Goal: Complete application form: Complete application form

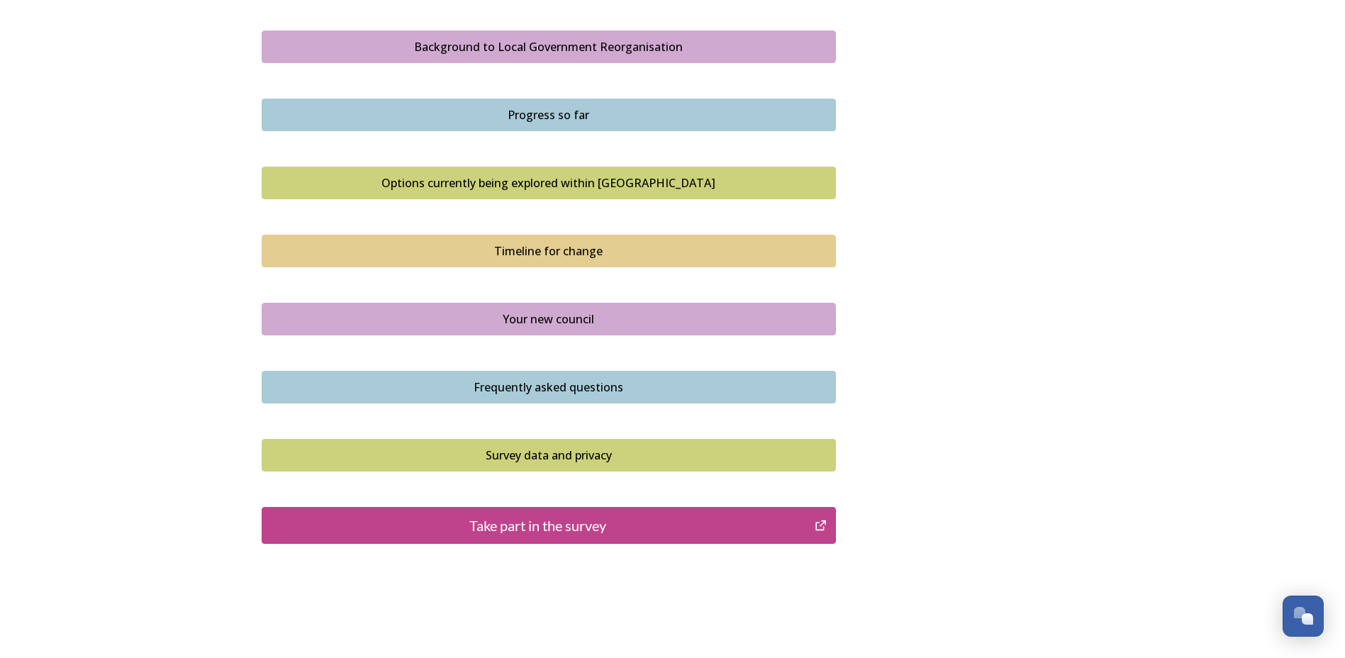
scroll to position [851, 0]
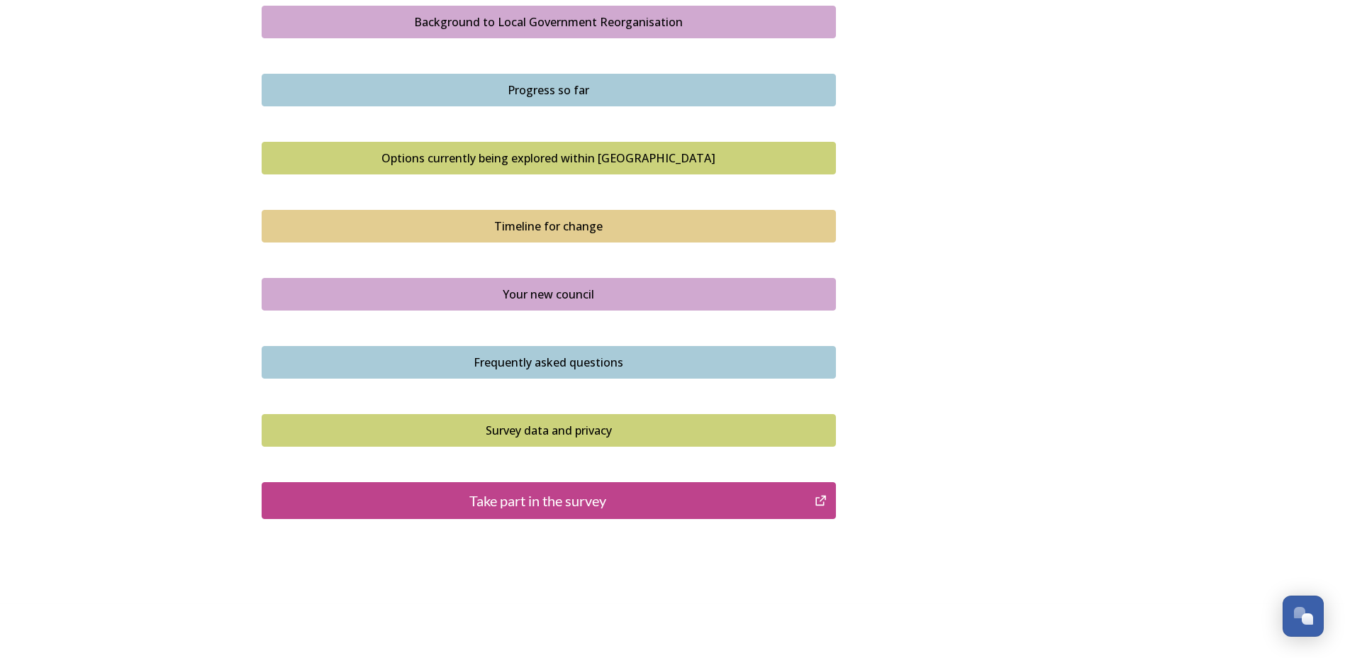
click at [574, 296] on div "Your new council" at bounding box center [548, 294] width 559 height 17
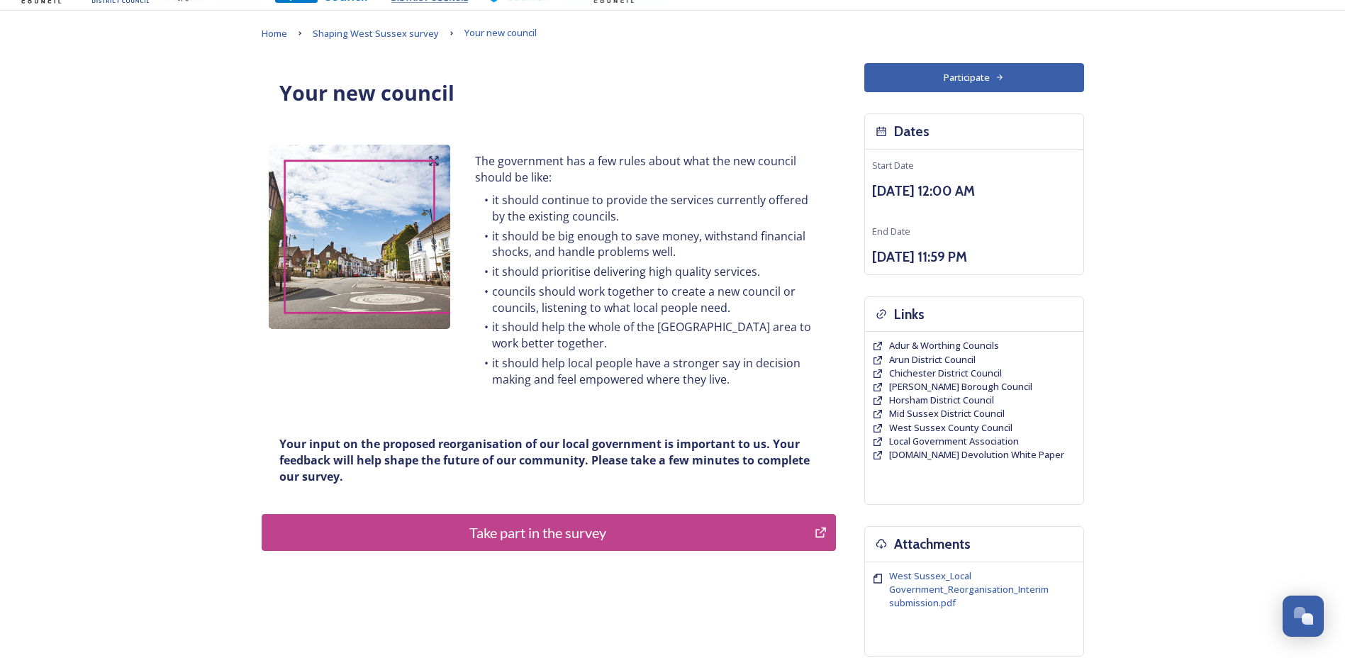
scroll to position [71, 0]
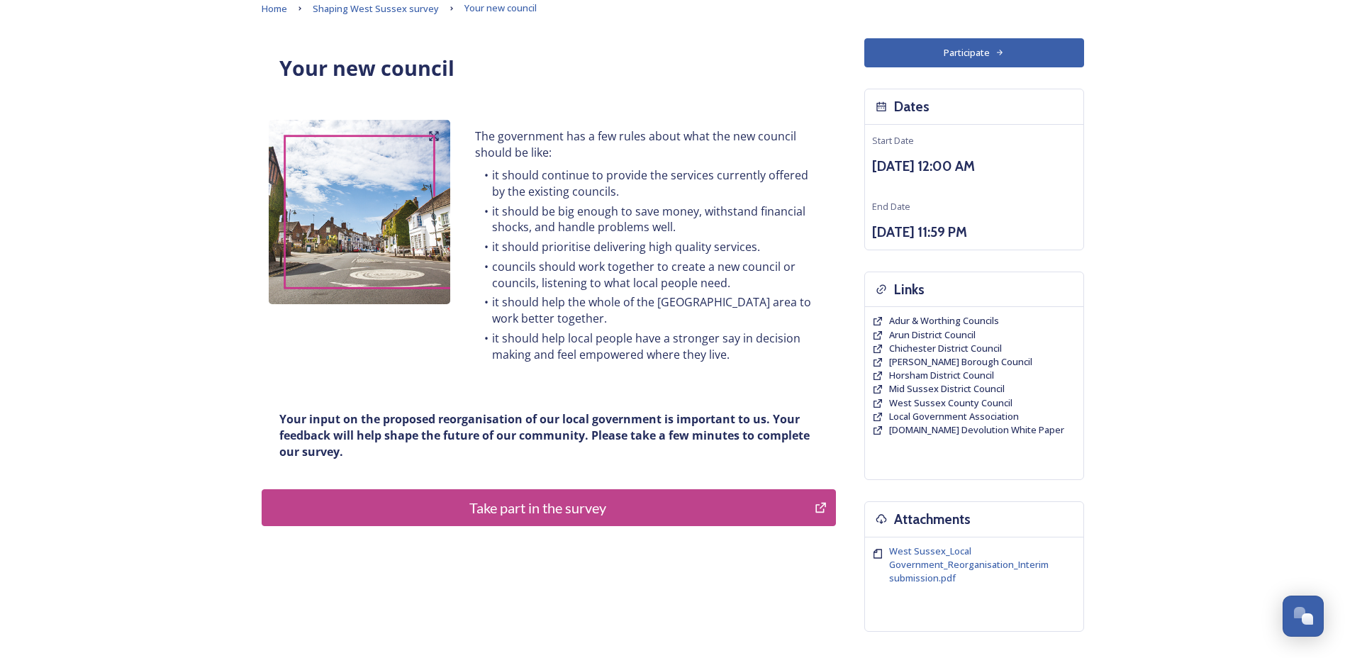
click at [532, 493] on button "Take part in the survey" at bounding box center [549, 507] width 574 height 37
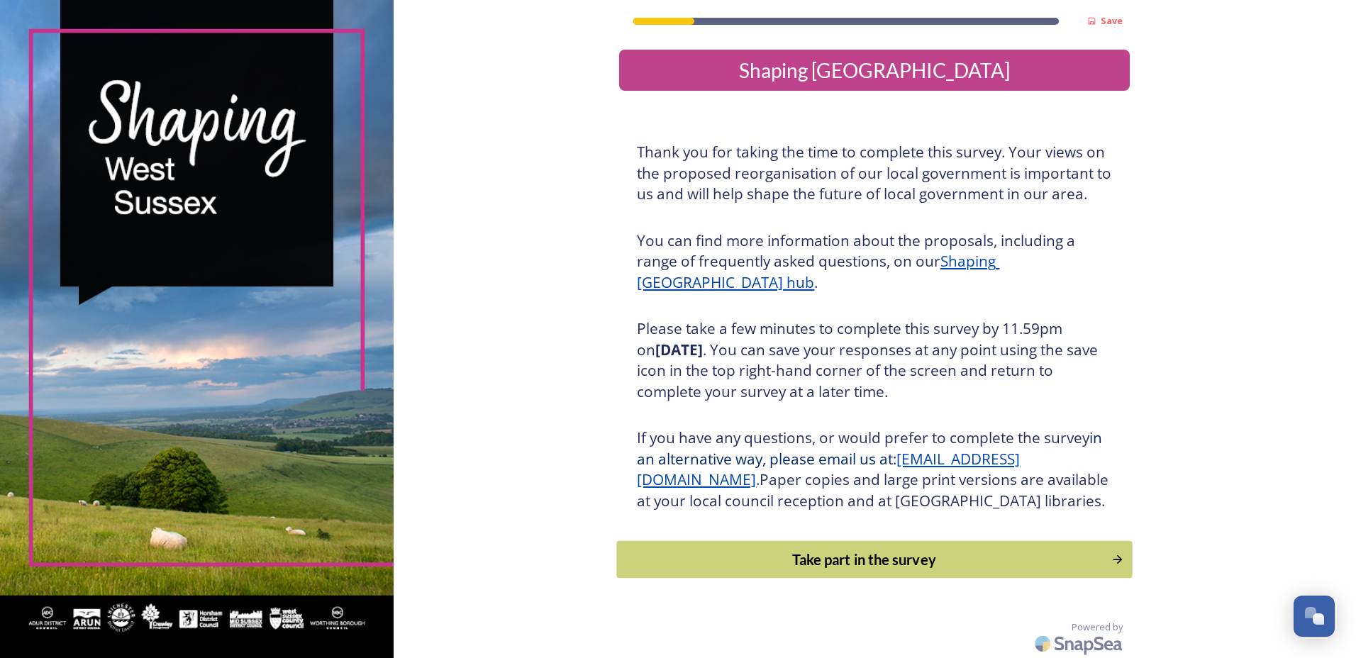
click at [864, 570] on div "Take part in the survey" at bounding box center [864, 559] width 479 height 21
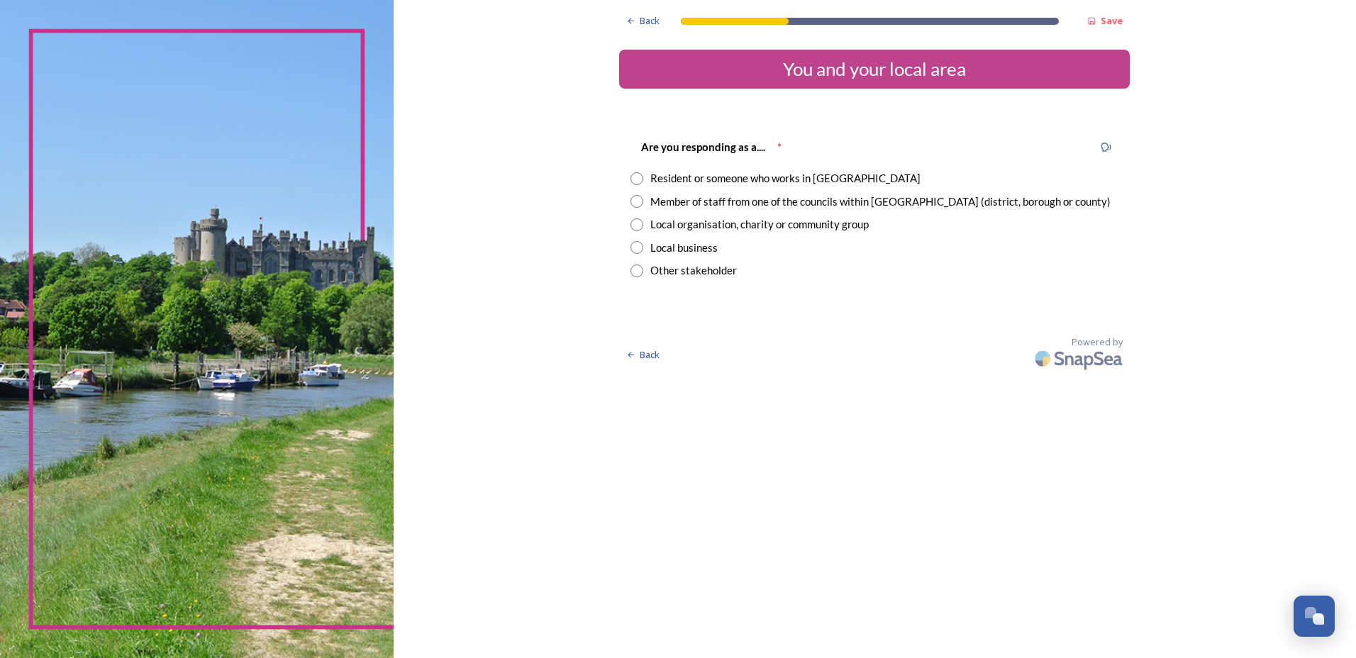
click at [638, 206] on input "radio" at bounding box center [636, 201] width 13 height 13
radio input "true"
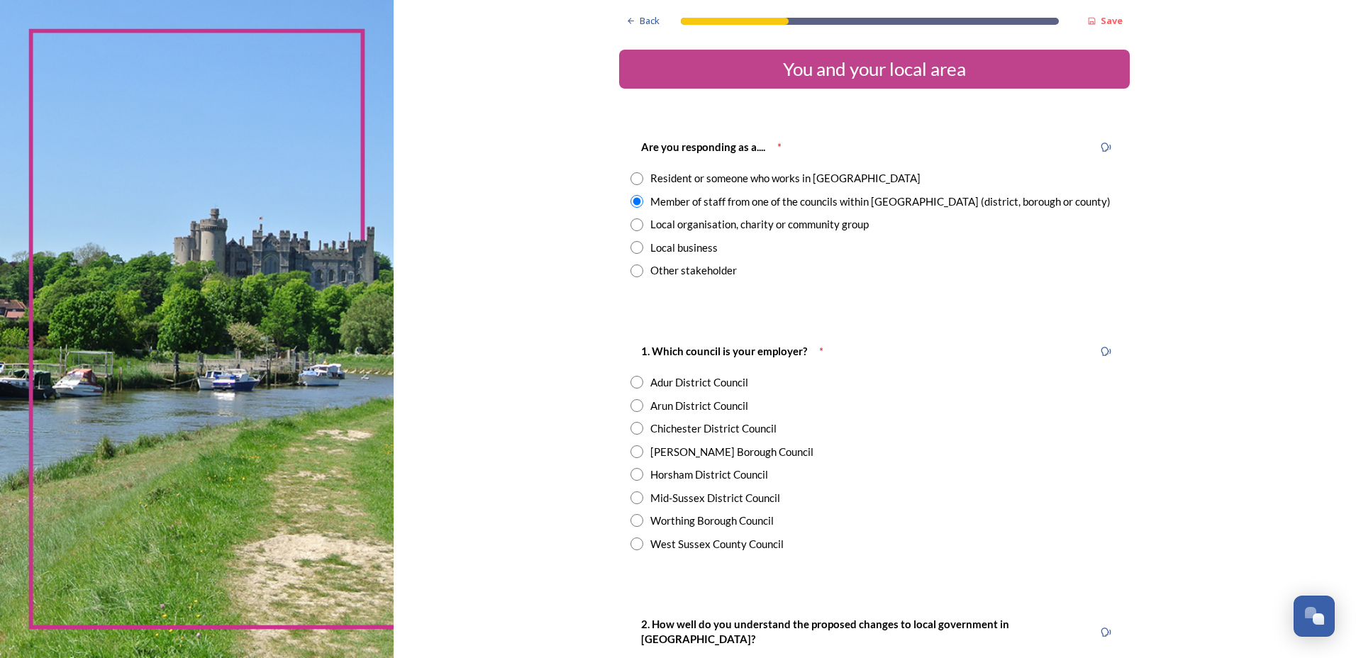
click at [630, 542] on input "radio" at bounding box center [636, 544] width 13 height 13
radio input "true"
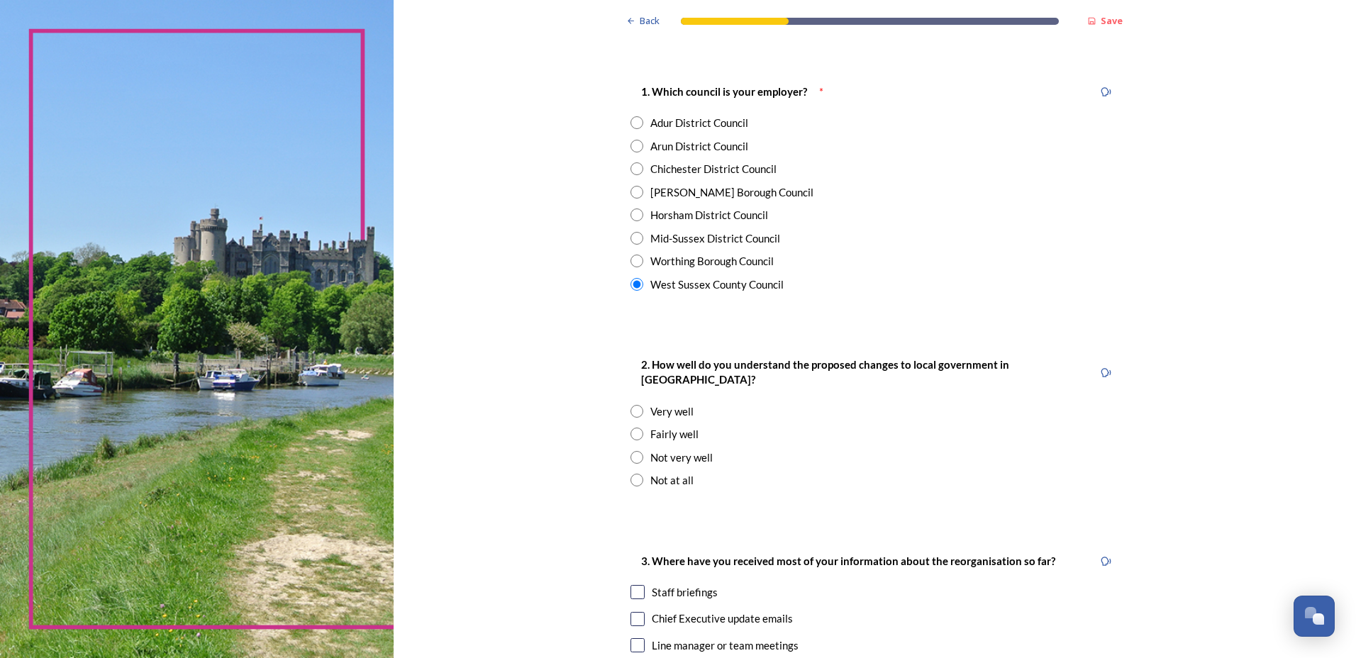
scroll to position [284, 0]
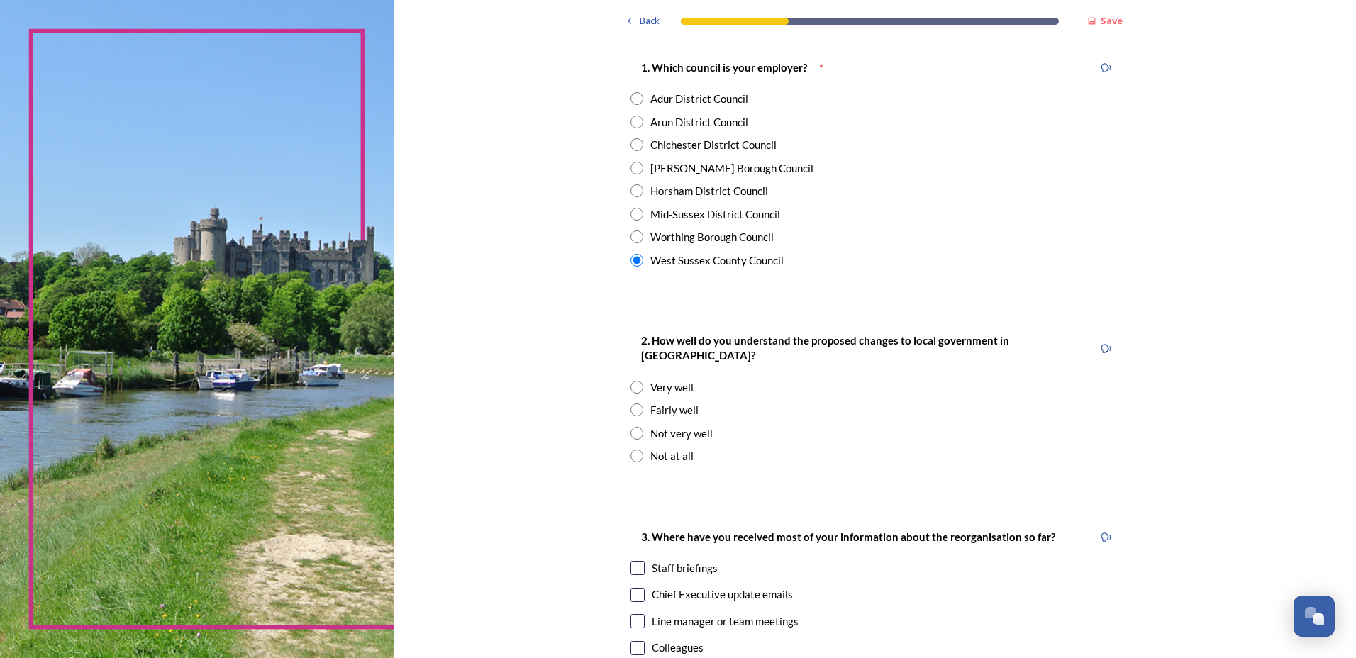
click at [632, 404] on input "radio" at bounding box center [636, 410] width 13 height 13
radio input "true"
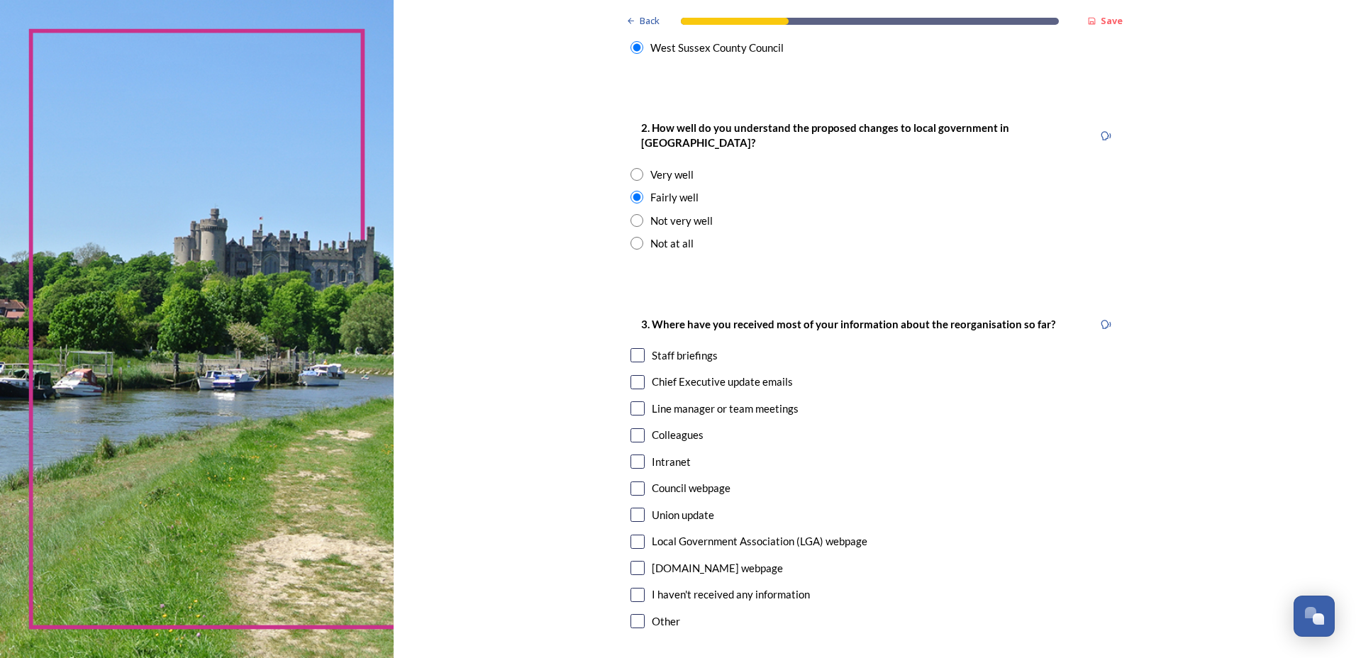
scroll to position [567, 0]
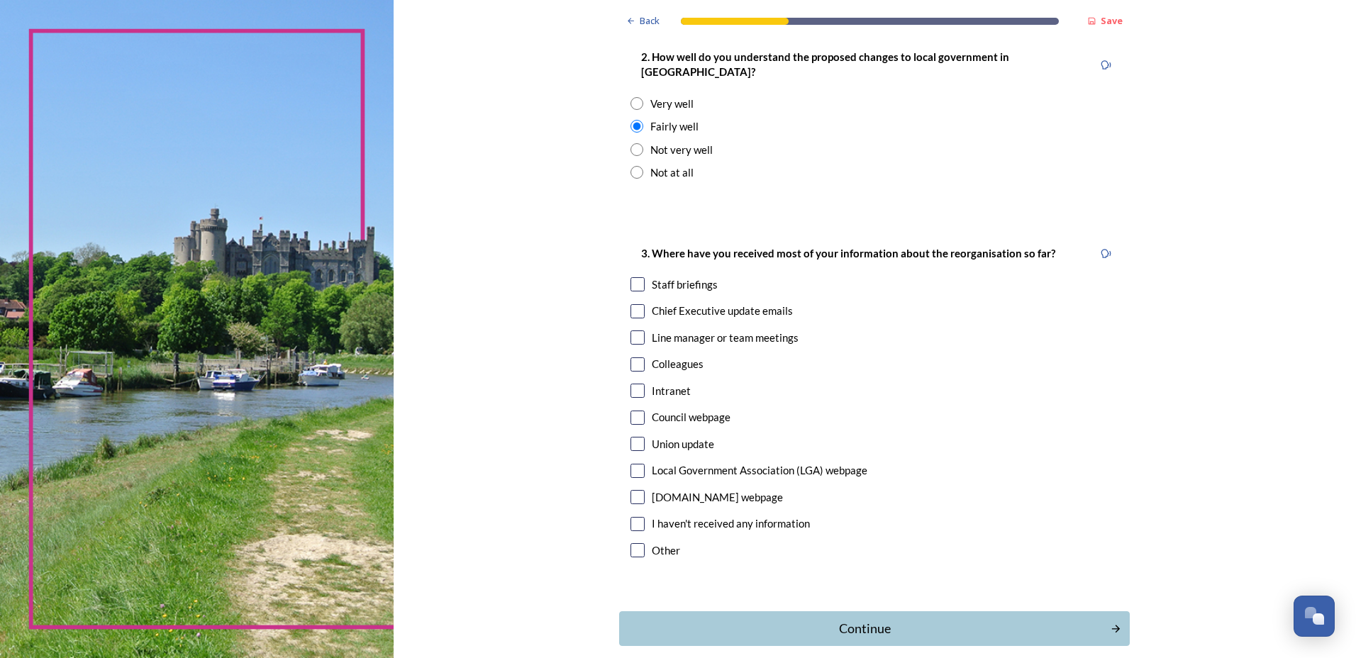
click at [636, 304] on input "checkbox" at bounding box center [637, 311] width 14 height 14
checkbox input "true"
click at [632, 384] on input "checkbox" at bounding box center [637, 391] width 14 height 14
checkbox input "true"
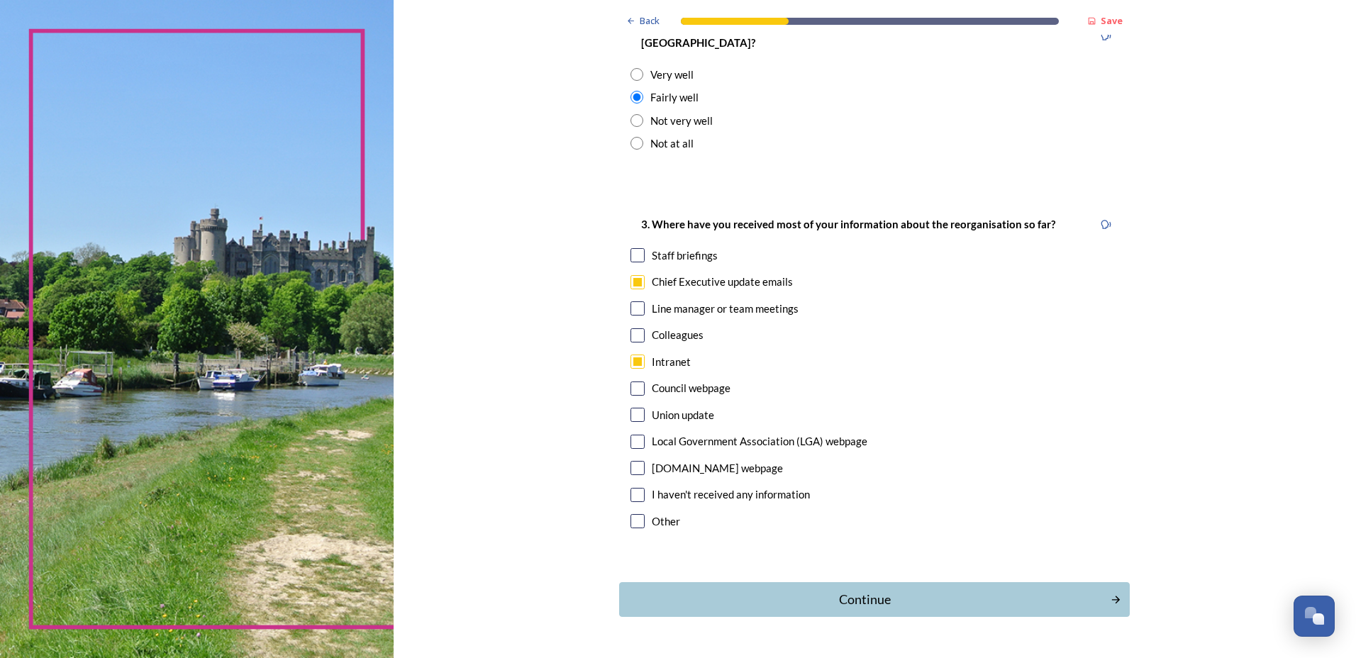
scroll to position [623, 0]
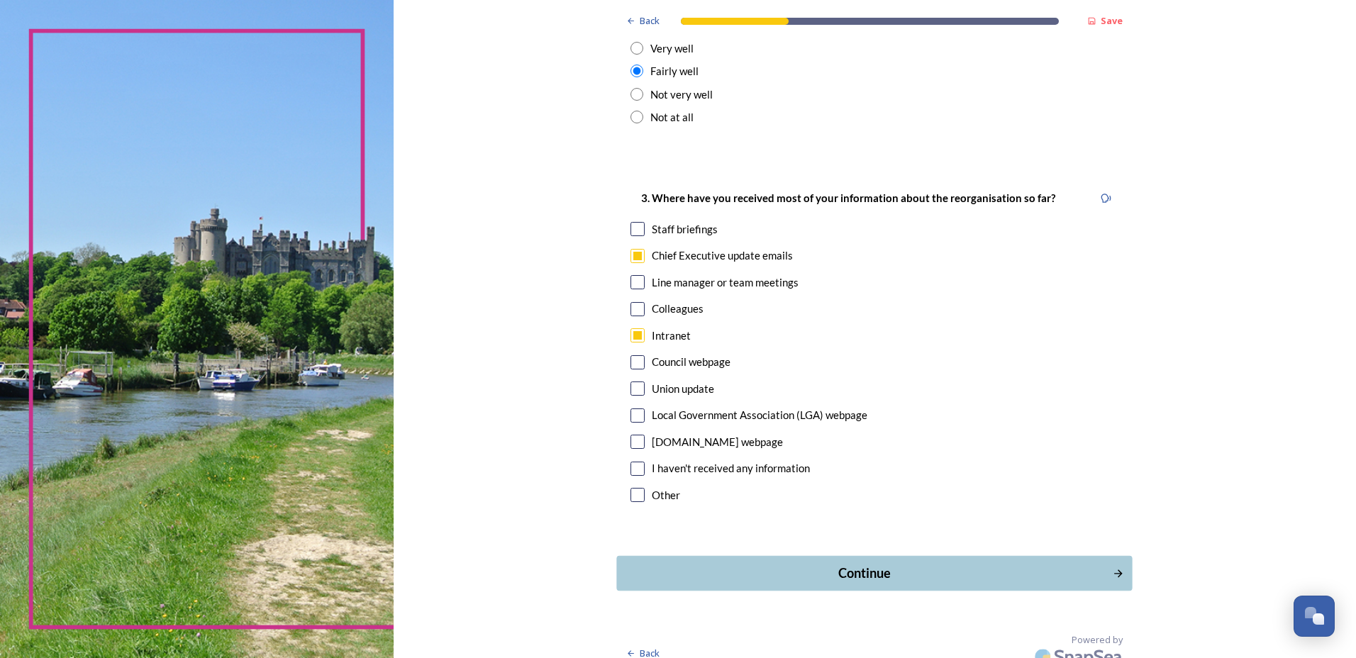
click at [838, 564] on div "Continue" at bounding box center [865, 573] width 480 height 19
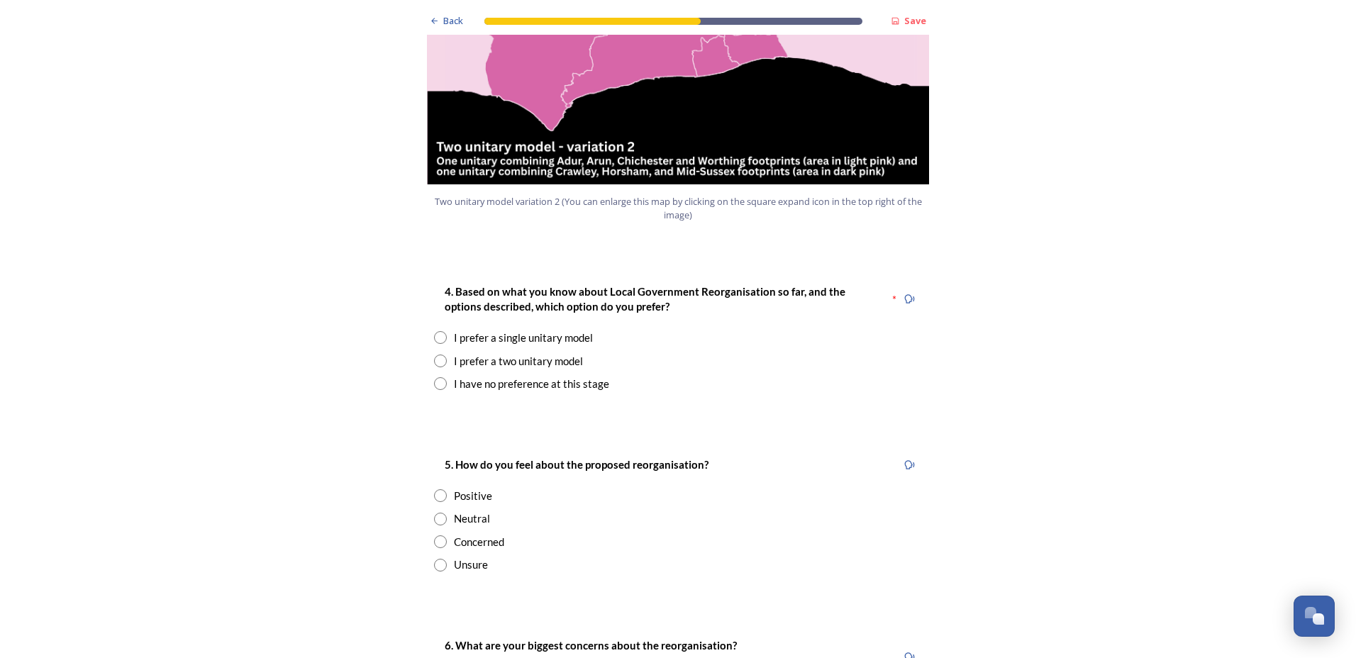
scroll to position [1702, 0]
click at [434, 354] on input "radio" at bounding box center [440, 360] width 13 height 13
radio input "true"
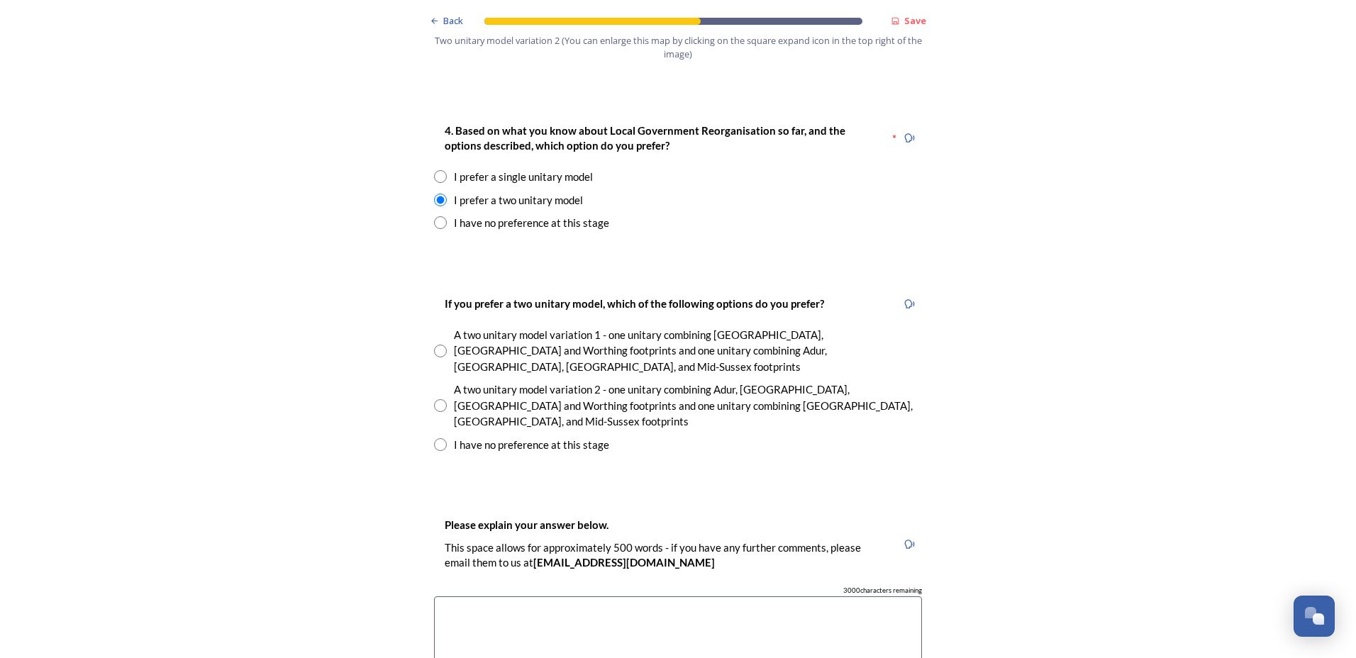
scroll to position [1915, 0]
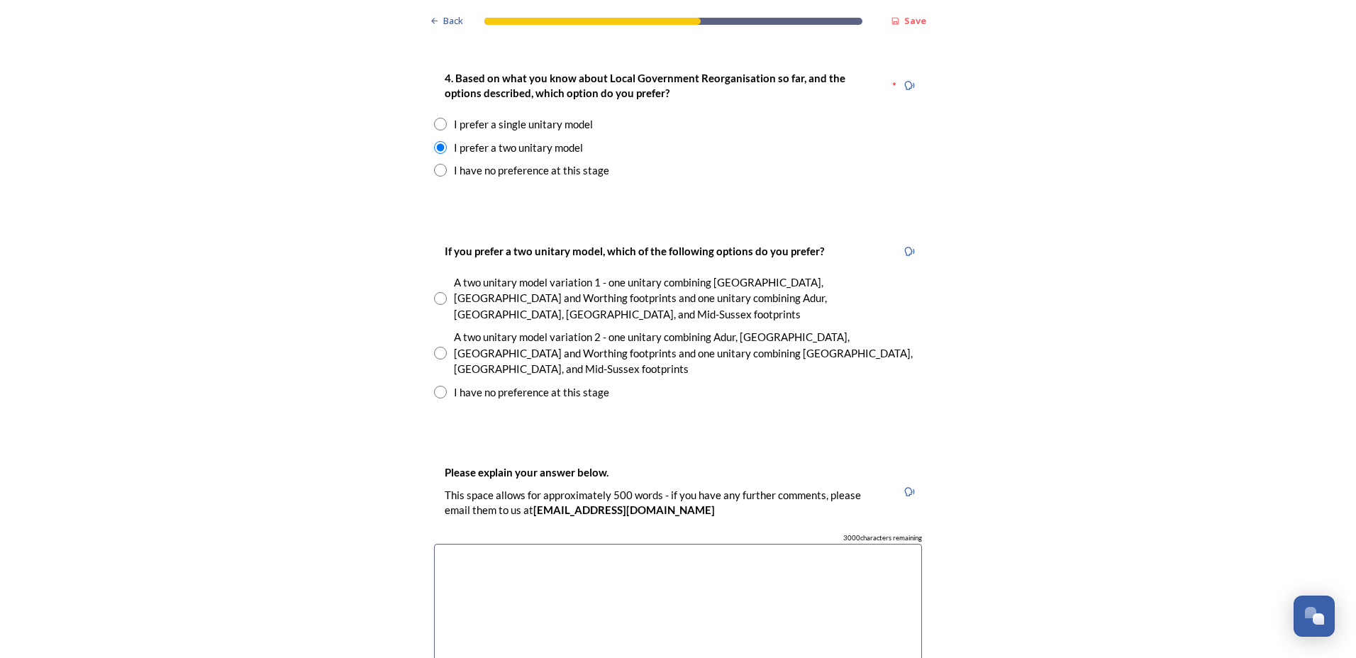
click at [559, 384] on div "I have no preference at this stage" at bounding box center [531, 392] width 155 height 16
radio input "true"
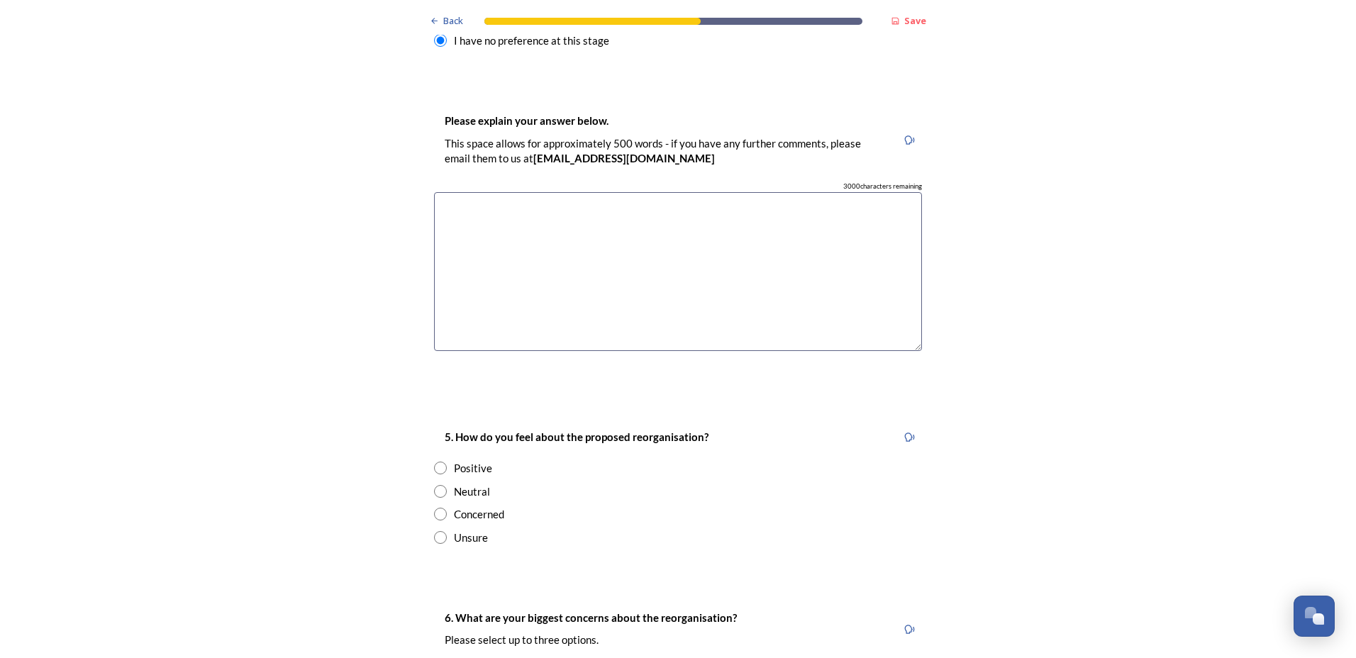
scroll to position [2269, 0]
click at [489, 504] on div "Concerned" at bounding box center [479, 512] width 50 height 16
radio input "true"
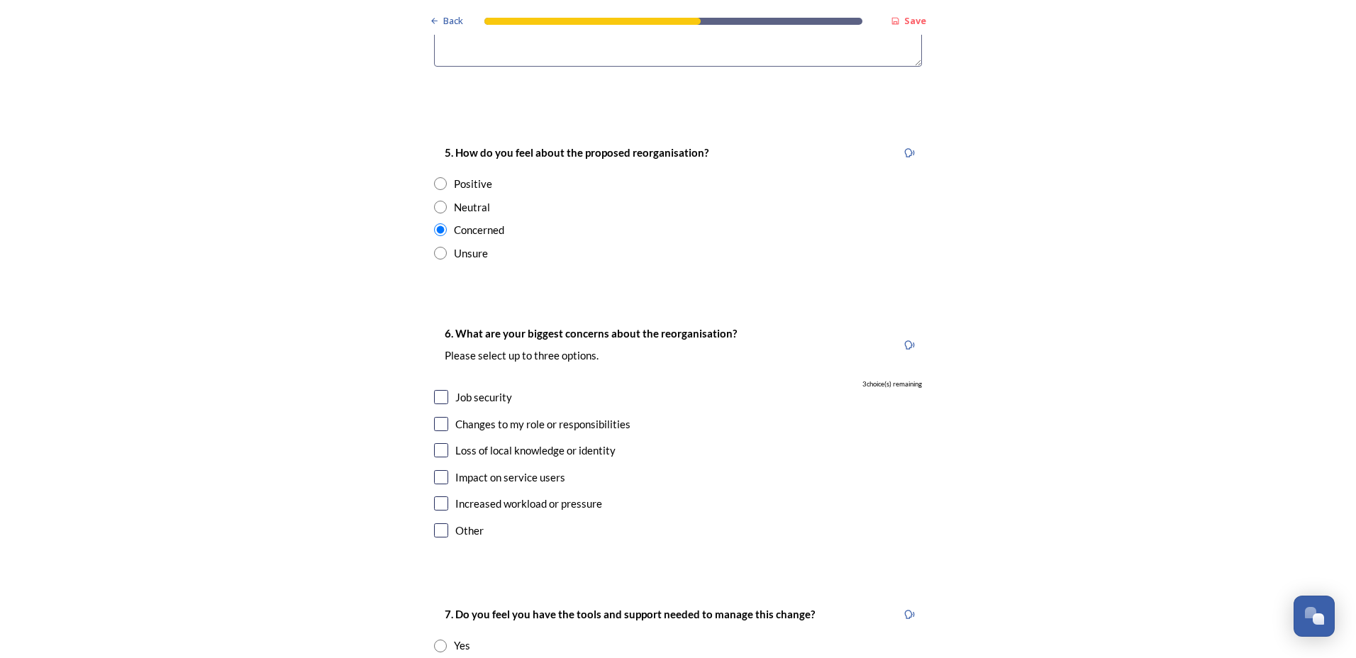
scroll to position [2553, 0]
click at [435, 388] on input "checkbox" at bounding box center [441, 395] width 14 height 14
checkbox input "true"
click at [434, 415] on input "checkbox" at bounding box center [441, 422] width 14 height 14
checkbox input "true"
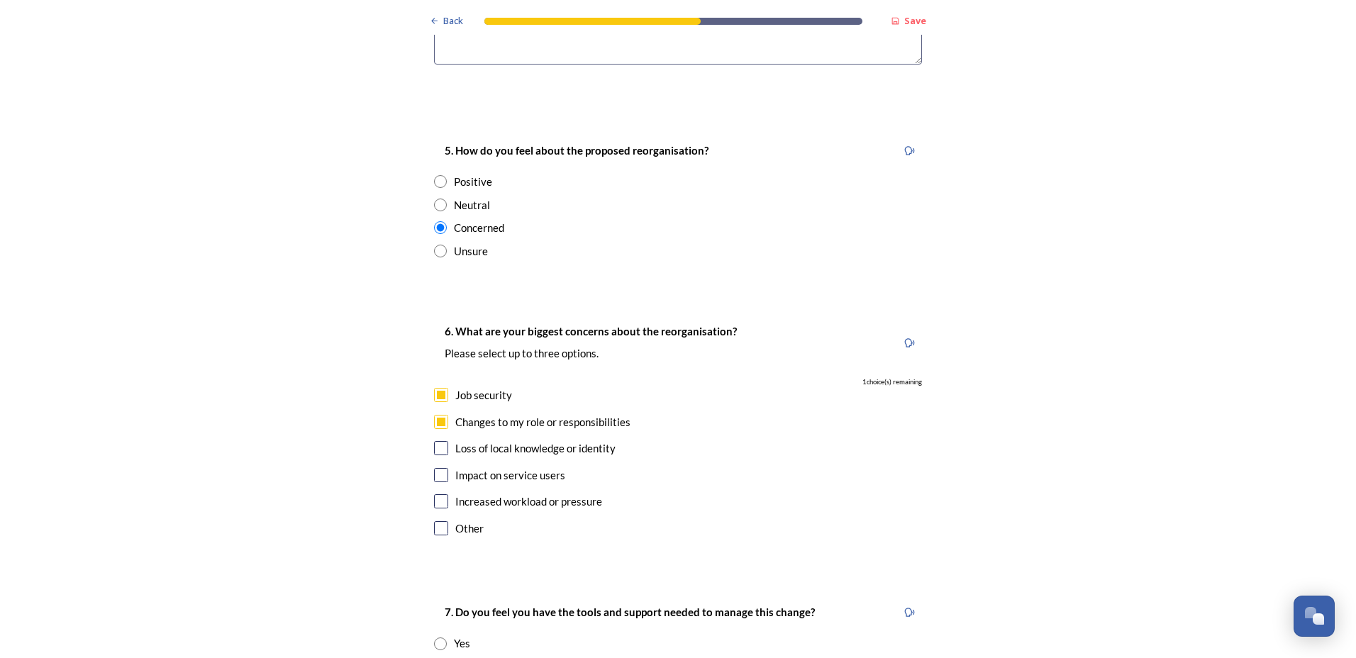
click at [434, 494] on input "checkbox" at bounding box center [441, 501] width 14 height 14
checkbox input "true"
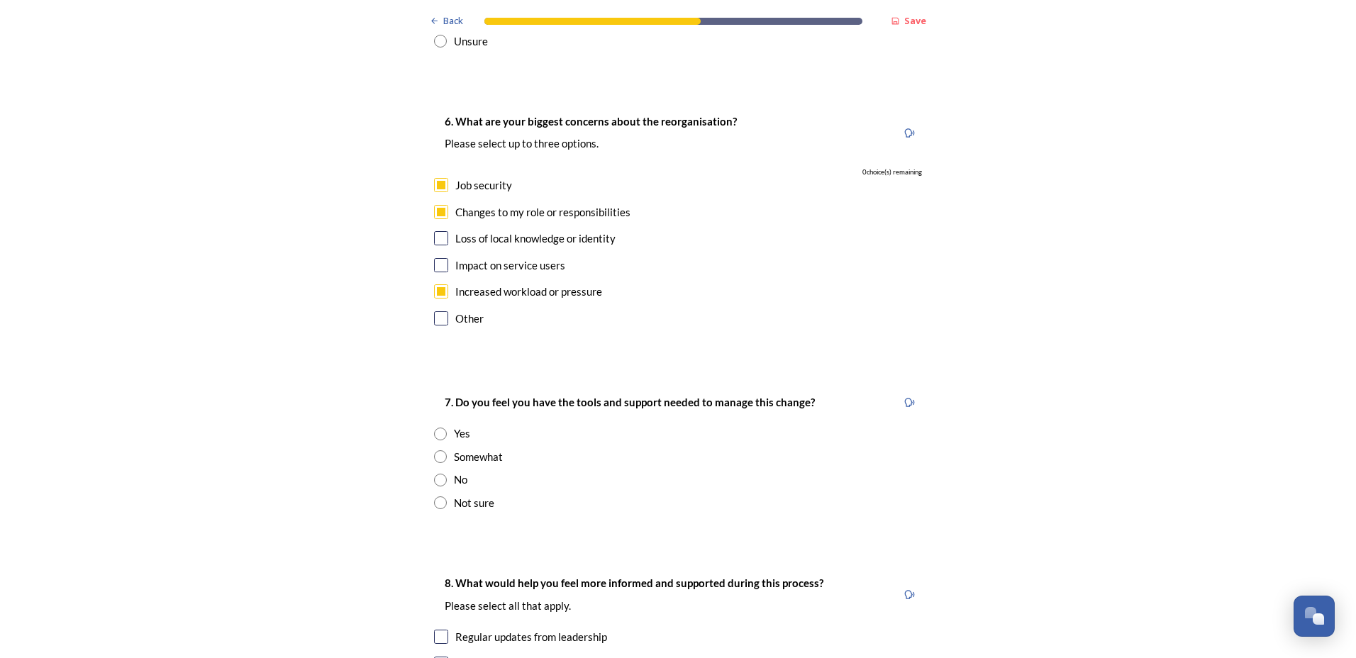
scroll to position [2766, 0]
click at [434, 447] on input "radio" at bounding box center [440, 453] width 13 height 13
radio input "true"
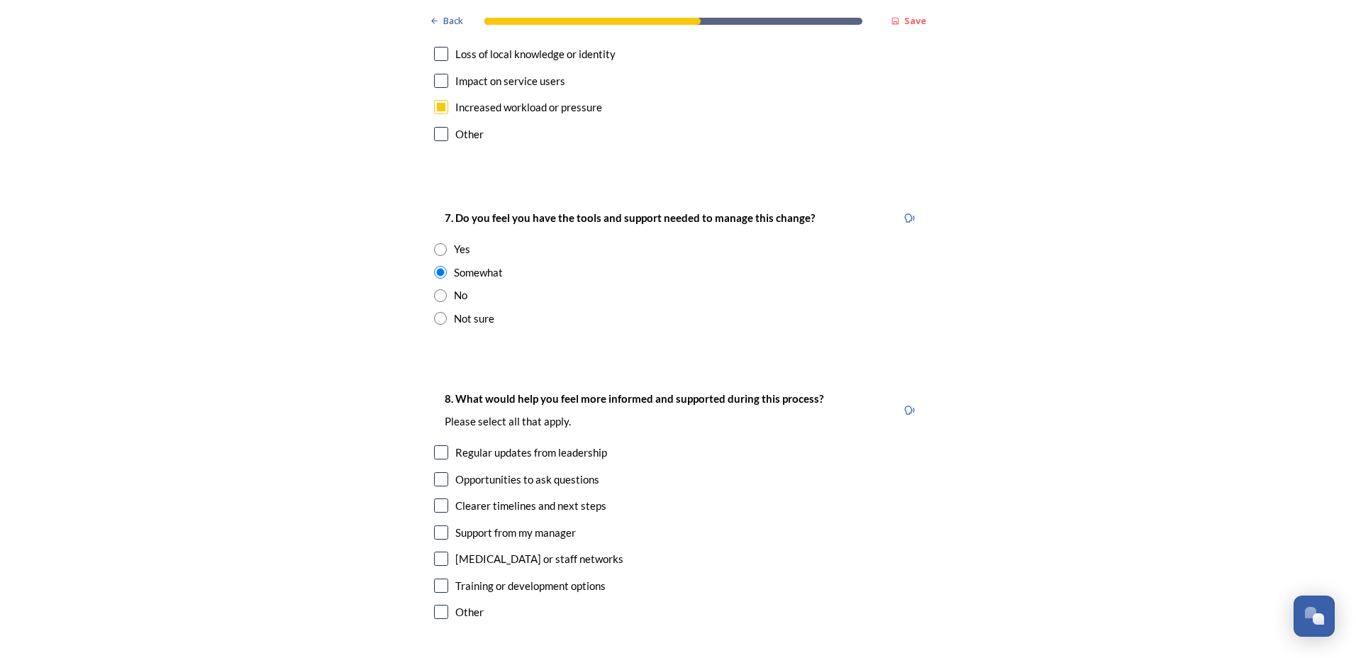
scroll to position [2978, 0]
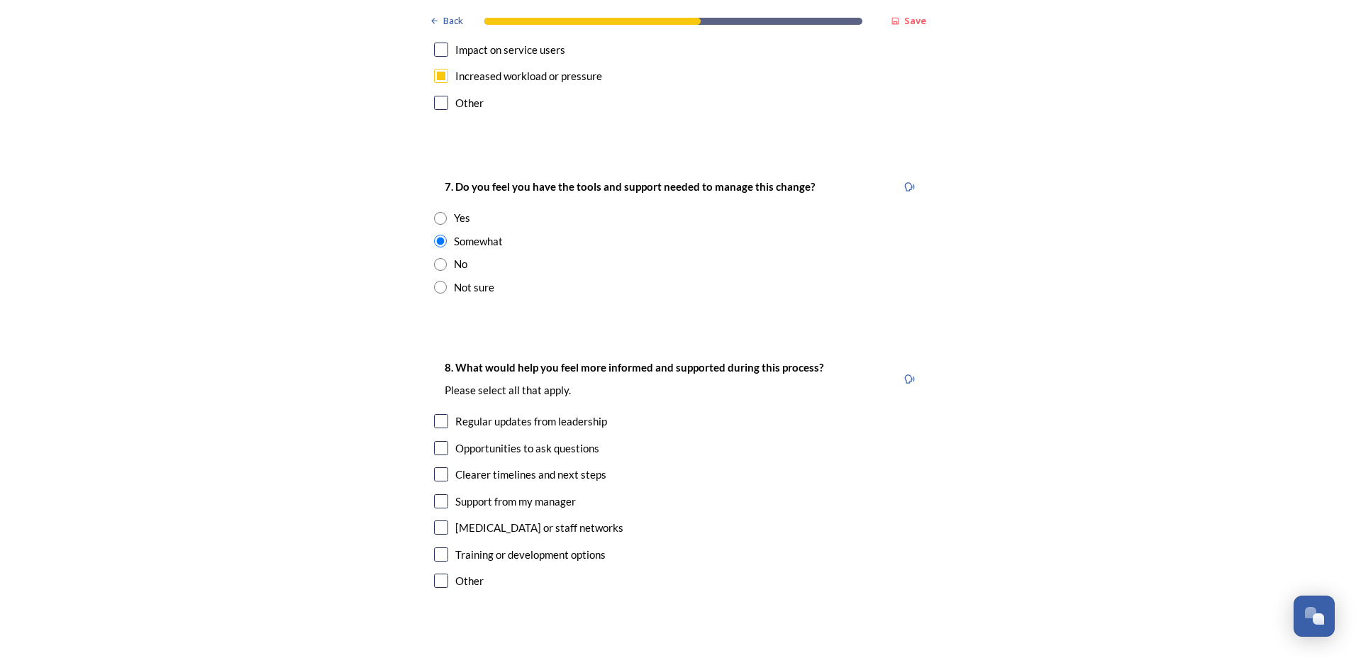
click at [435, 414] on input "checkbox" at bounding box center [441, 421] width 14 height 14
checkbox input "true"
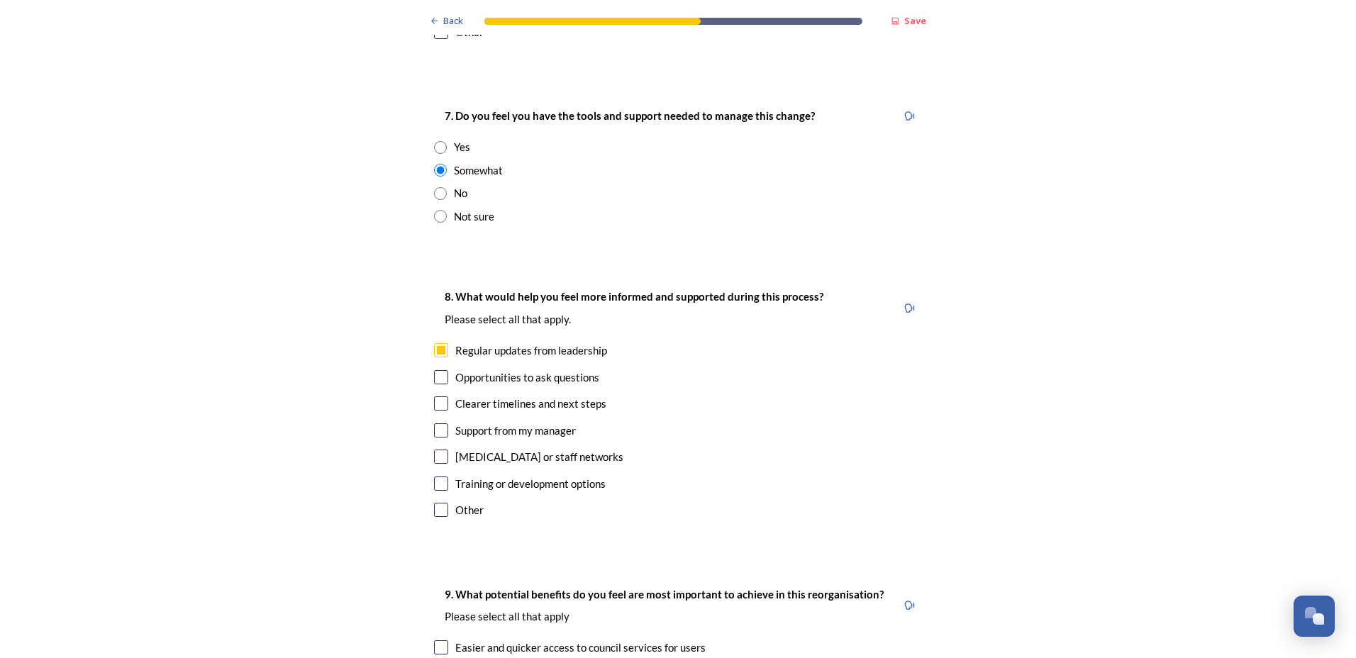
click at [437, 370] on input "checkbox" at bounding box center [441, 377] width 14 height 14
checkbox input "true"
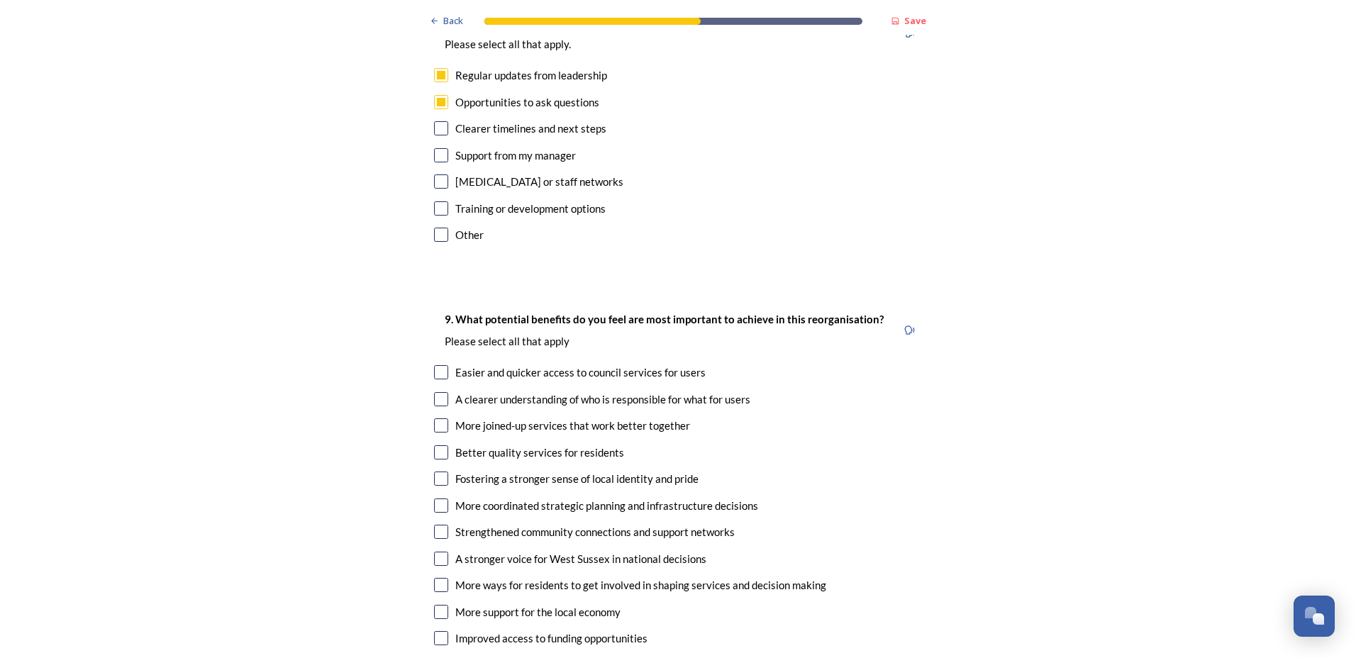
scroll to position [3333, 0]
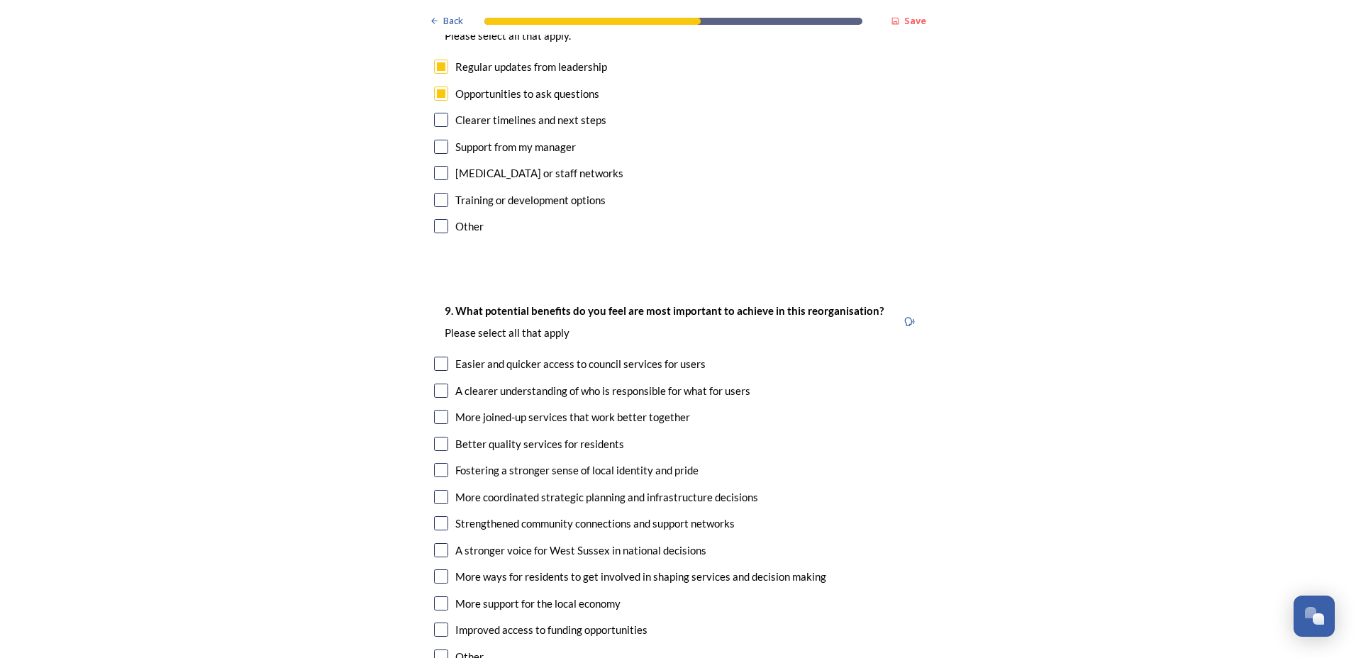
click at [435, 357] on input "checkbox" at bounding box center [441, 364] width 14 height 14
checkbox input "true"
click at [435, 410] on input "checkbox" at bounding box center [441, 417] width 14 height 14
checkbox input "true"
click at [434, 437] on input "checkbox" at bounding box center [441, 444] width 14 height 14
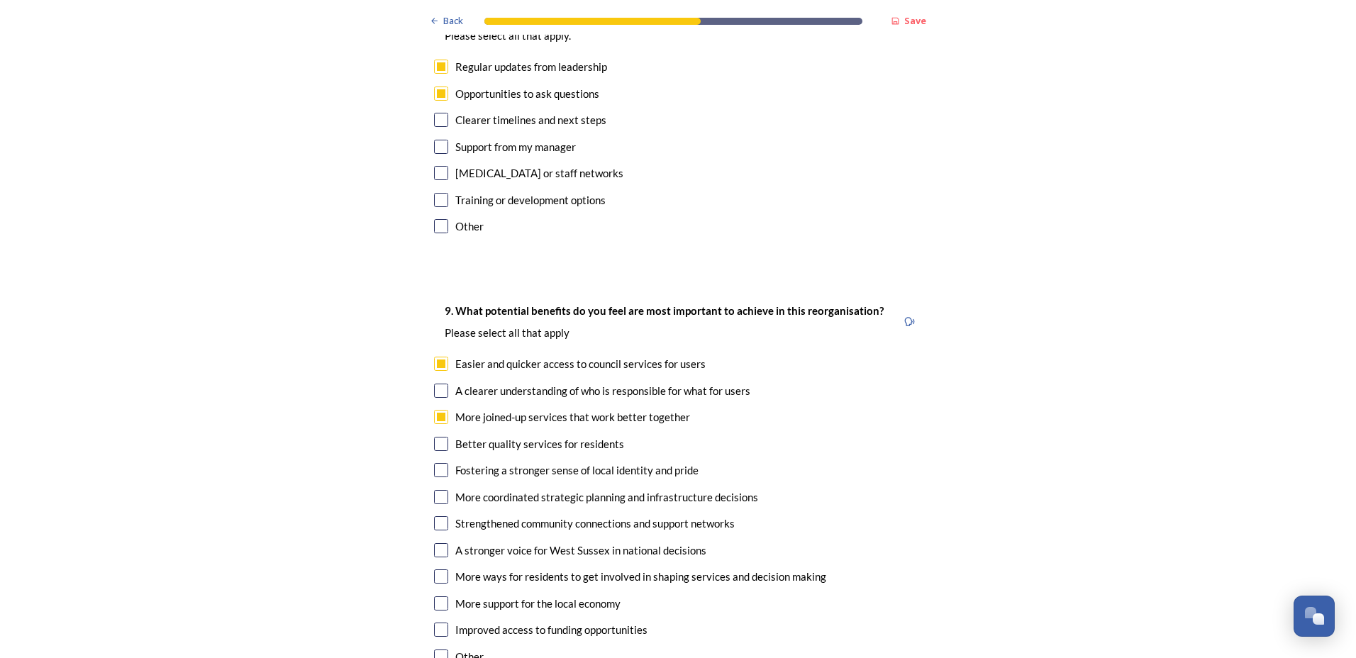
checkbox input "true"
click at [434, 490] on input "checkbox" at bounding box center [441, 497] width 14 height 14
checkbox input "true"
click at [437, 543] on input "checkbox" at bounding box center [441, 550] width 14 height 14
checkbox input "true"
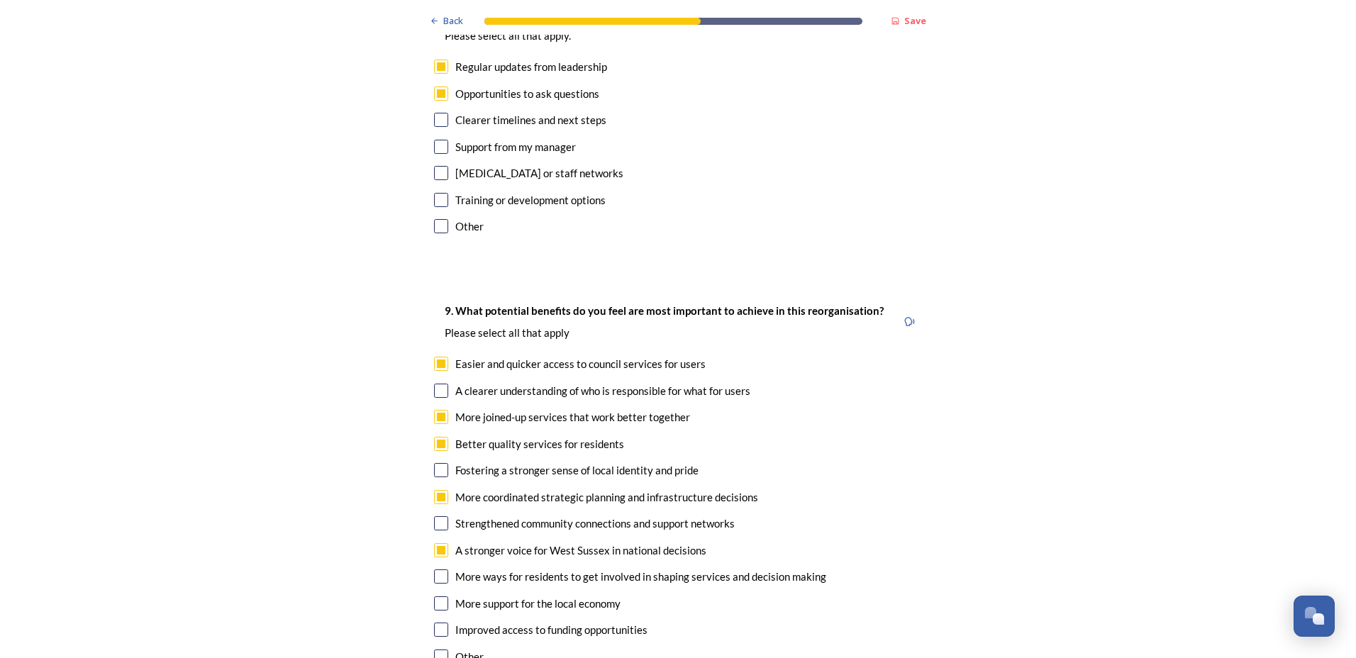
click at [434, 569] on input "checkbox" at bounding box center [441, 576] width 14 height 14
checkbox input "true"
click at [434, 596] on input "checkbox" at bounding box center [441, 603] width 14 height 14
checkbox input "true"
click at [434, 623] on input "checkbox" at bounding box center [441, 630] width 14 height 14
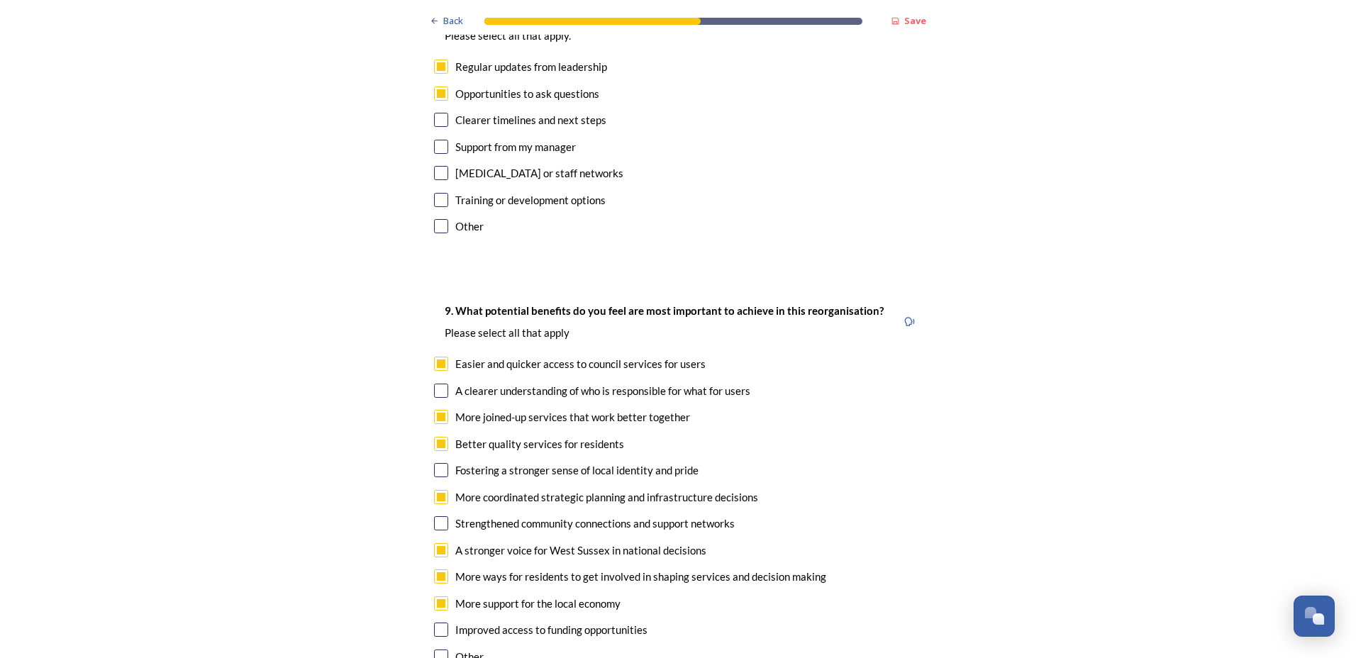
checkbox input "true"
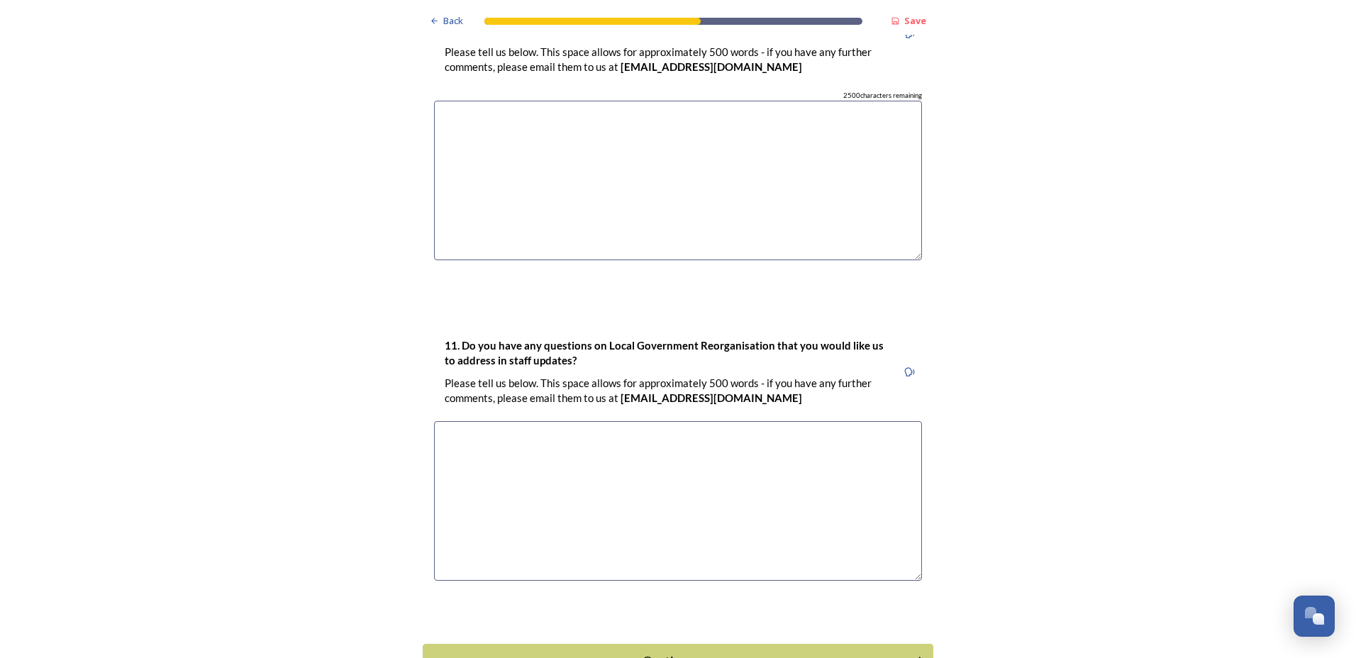
scroll to position [4103, 0]
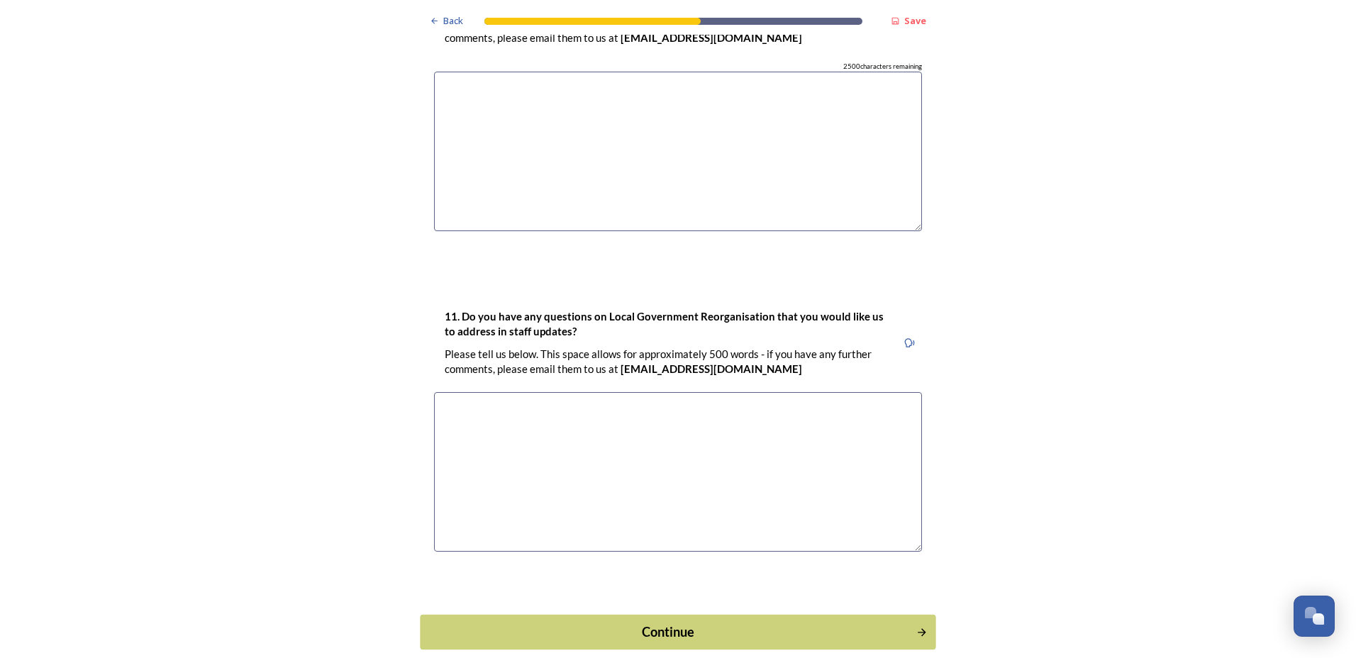
click at [721, 622] on div "Continue" at bounding box center [668, 631] width 480 height 19
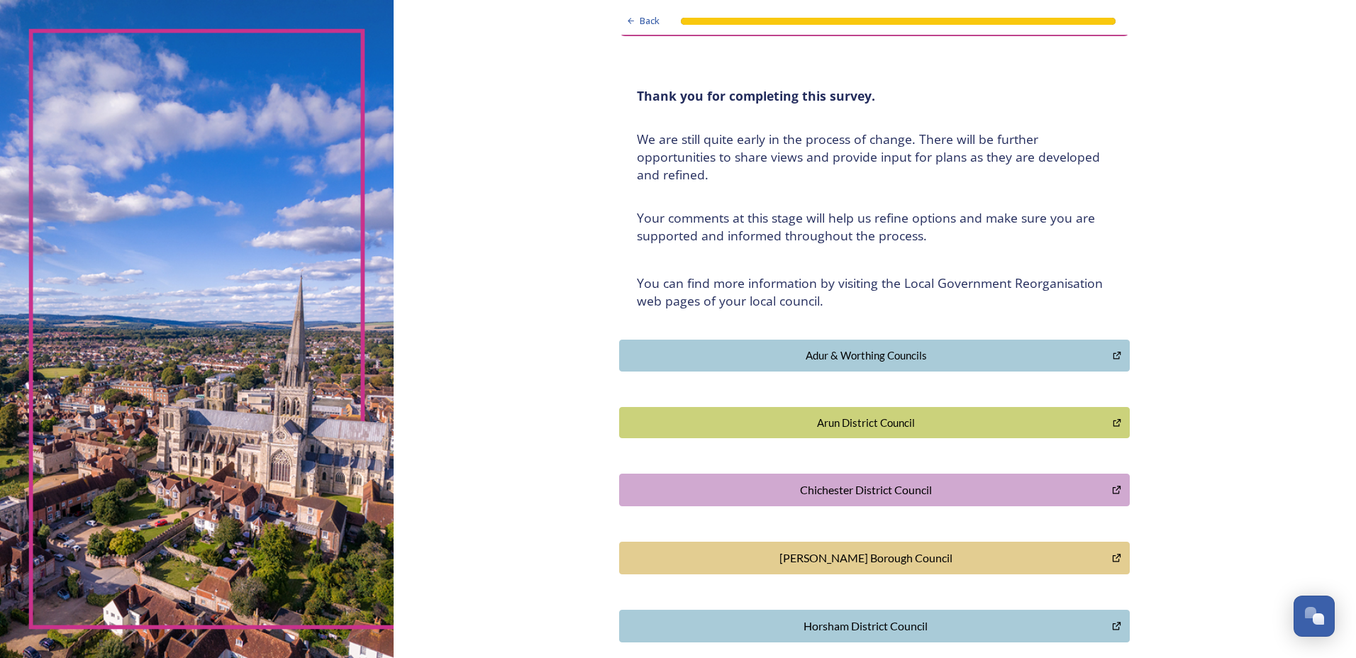
scroll to position [0, 0]
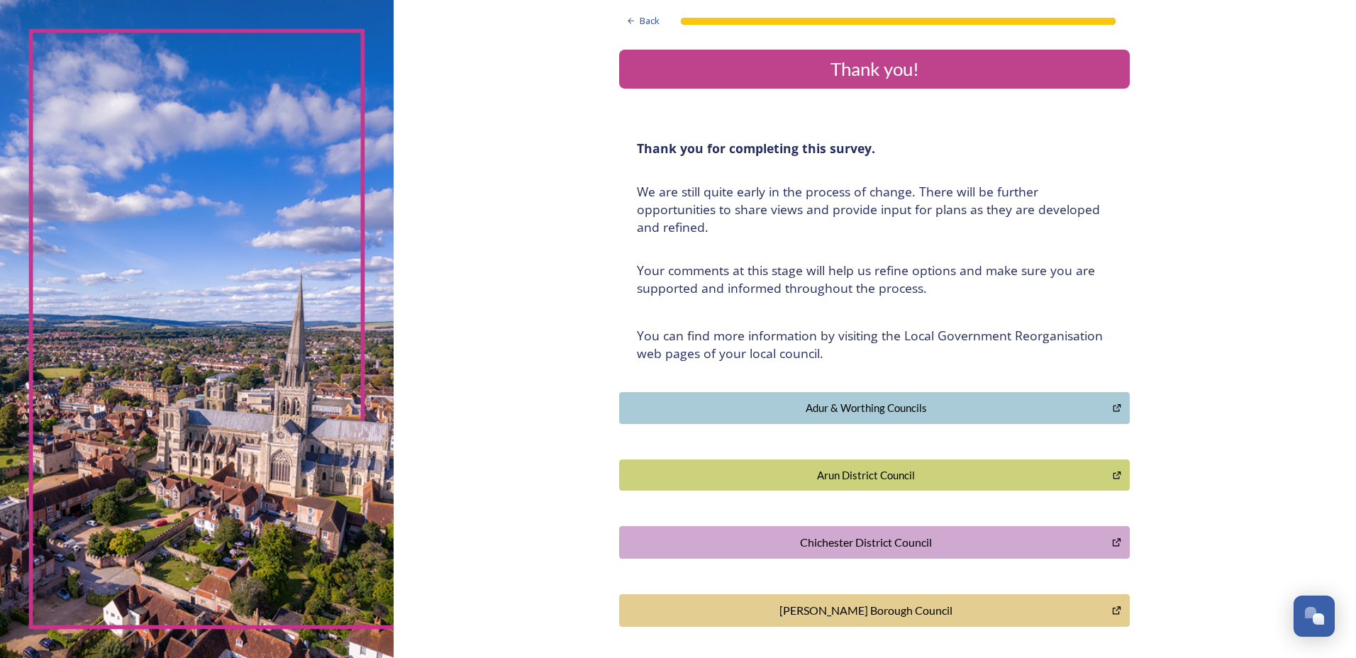
click at [444, 488] on div "Back Thank you! Thank you for completing this survey. ﻿We are still quite early…" at bounding box center [875, 456] width 962 height 913
click at [512, 341] on div "Back Thank you! Thank you for completing this survey. ﻿We are still quite early…" at bounding box center [875, 456] width 962 height 913
click at [512, 338] on div "Back Thank you! Thank you for completing this survey. ﻿We are still quite early…" at bounding box center [875, 456] width 962 height 913
